Goal: Task Accomplishment & Management: Manage account settings

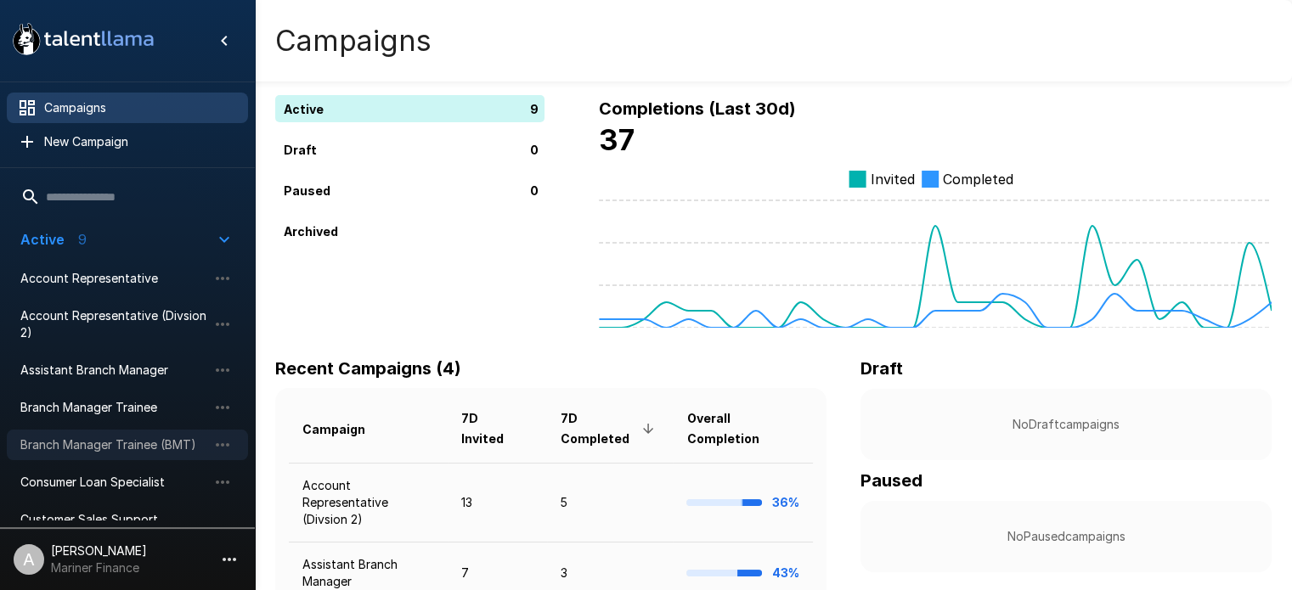
click at [150, 447] on span "Branch Manager Trainee (BMT)" at bounding box center [113, 445] width 187 height 17
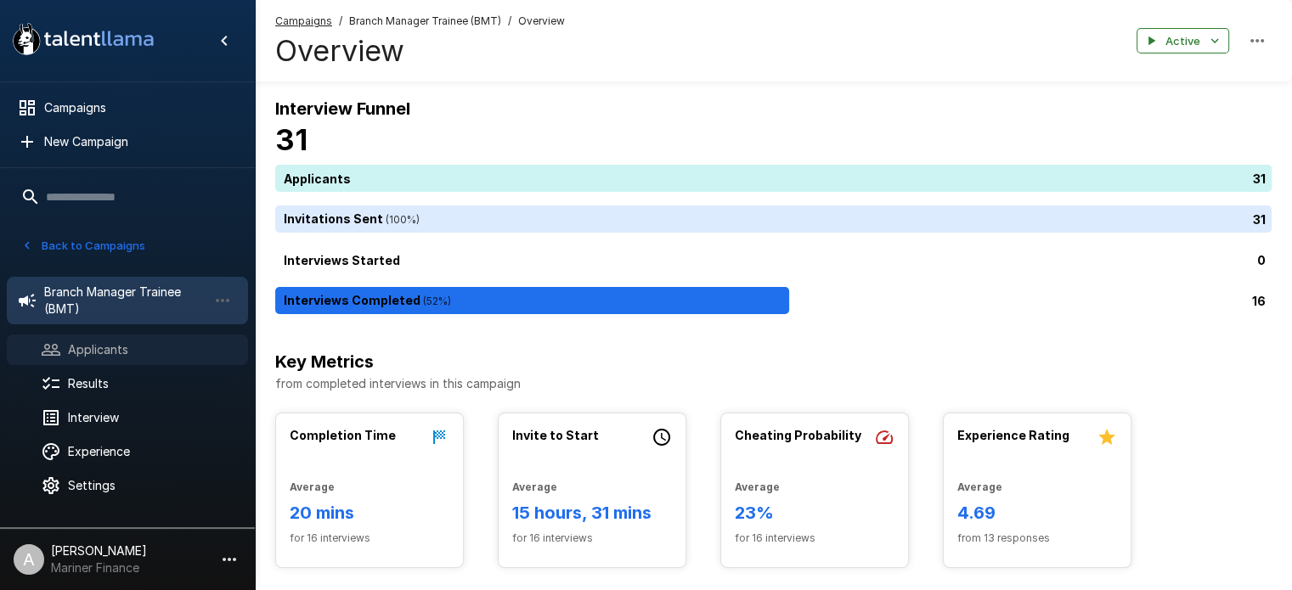
click at [112, 348] on span "Applicants" at bounding box center [151, 349] width 166 height 17
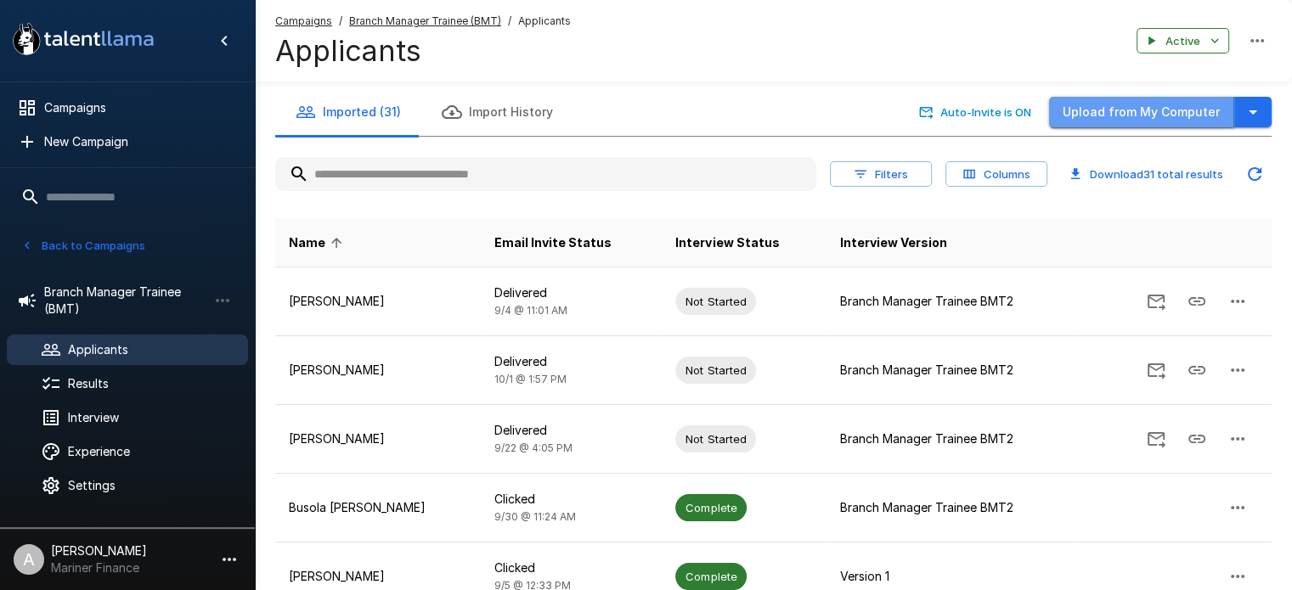
click at [1168, 116] on button "Upload from My Computer" at bounding box center [1141, 112] width 185 height 31
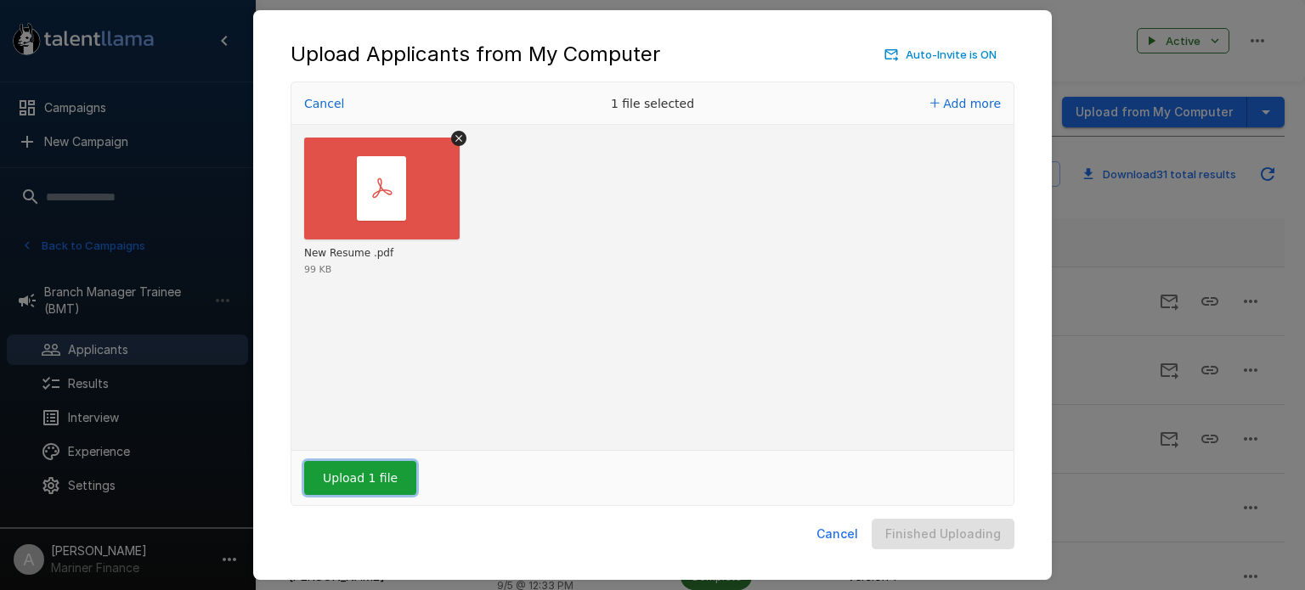
click at [361, 474] on button "Upload 1 file" at bounding box center [360, 478] width 112 height 34
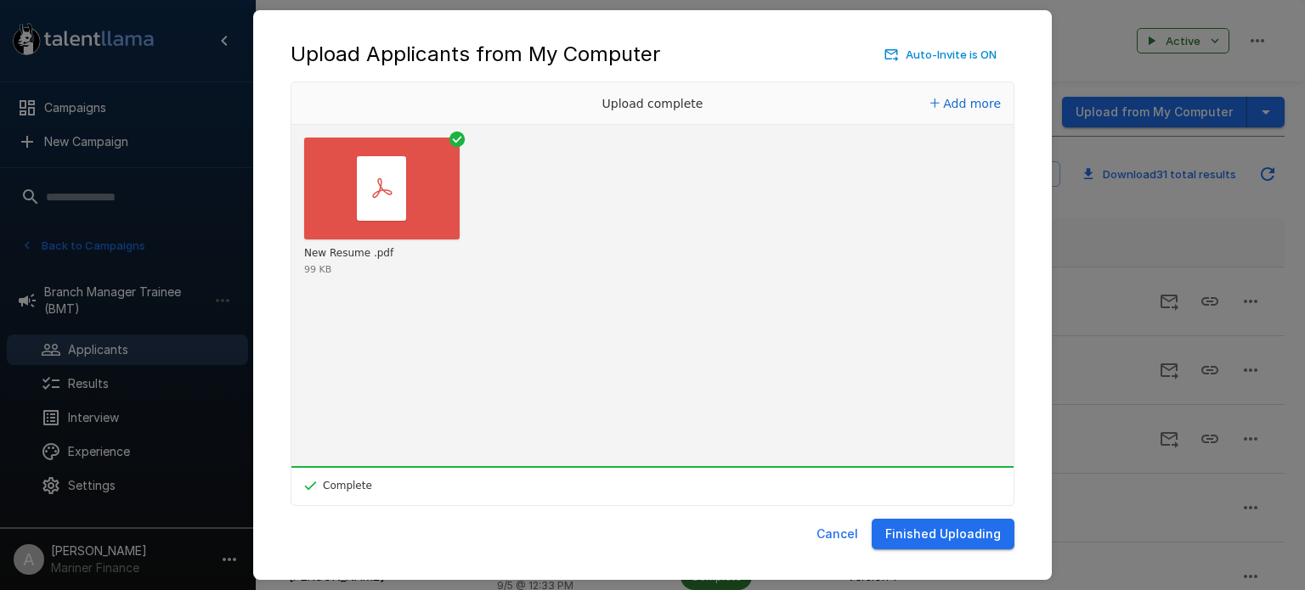
click at [935, 533] on button "Finished Uploading" at bounding box center [943, 534] width 143 height 31
